Goal: Go to known website: Go to known website

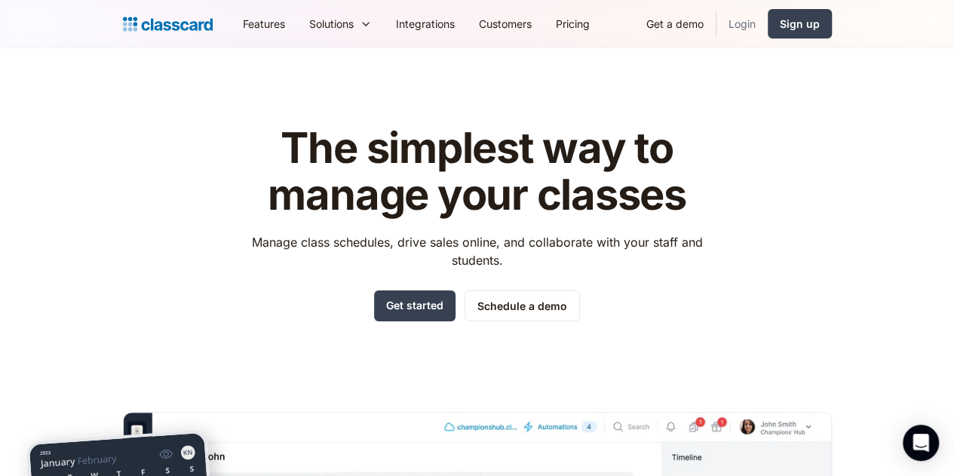
click at [768, 30] on link "Login" at bounding box center [741, 24] width 51 height 34
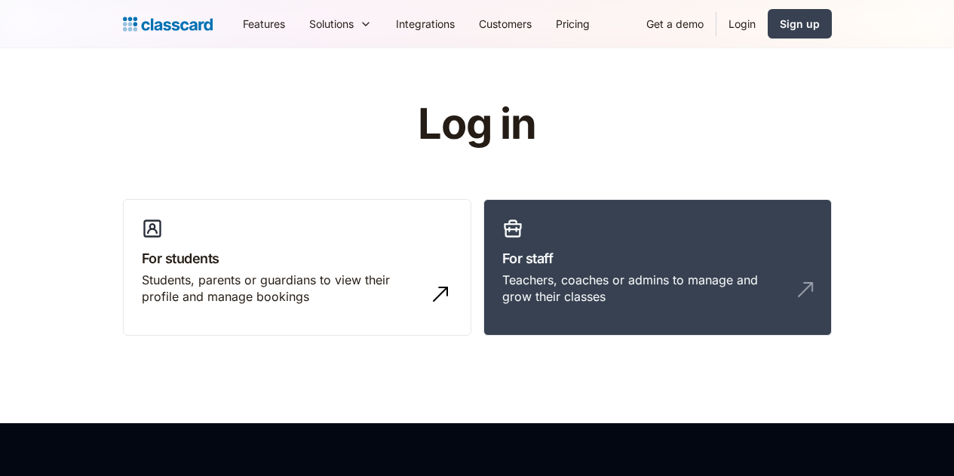
click at [599, 296] on div "Teachers, coaches or admins to manage and grow their classes" at bounding box center [657, 294] width 311 height 46
